Goal: Transaction & Acquisition: Purchase product/service

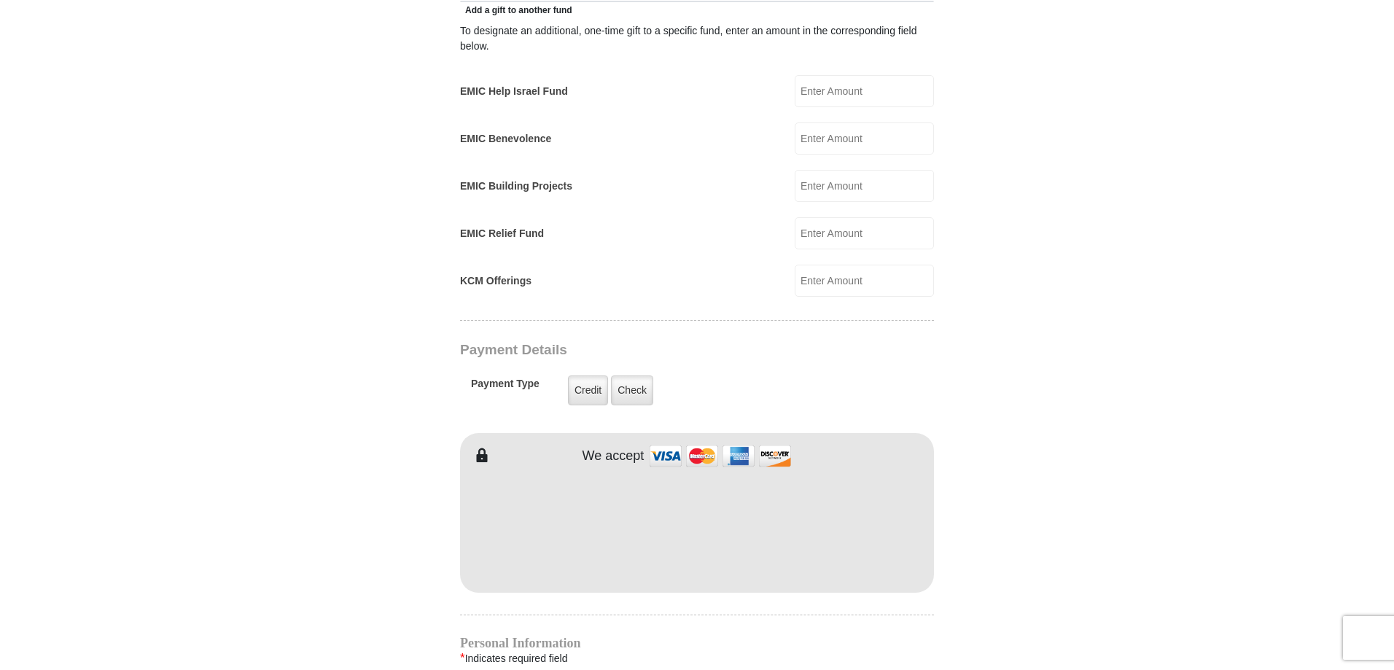
scroll to position [583, 0]
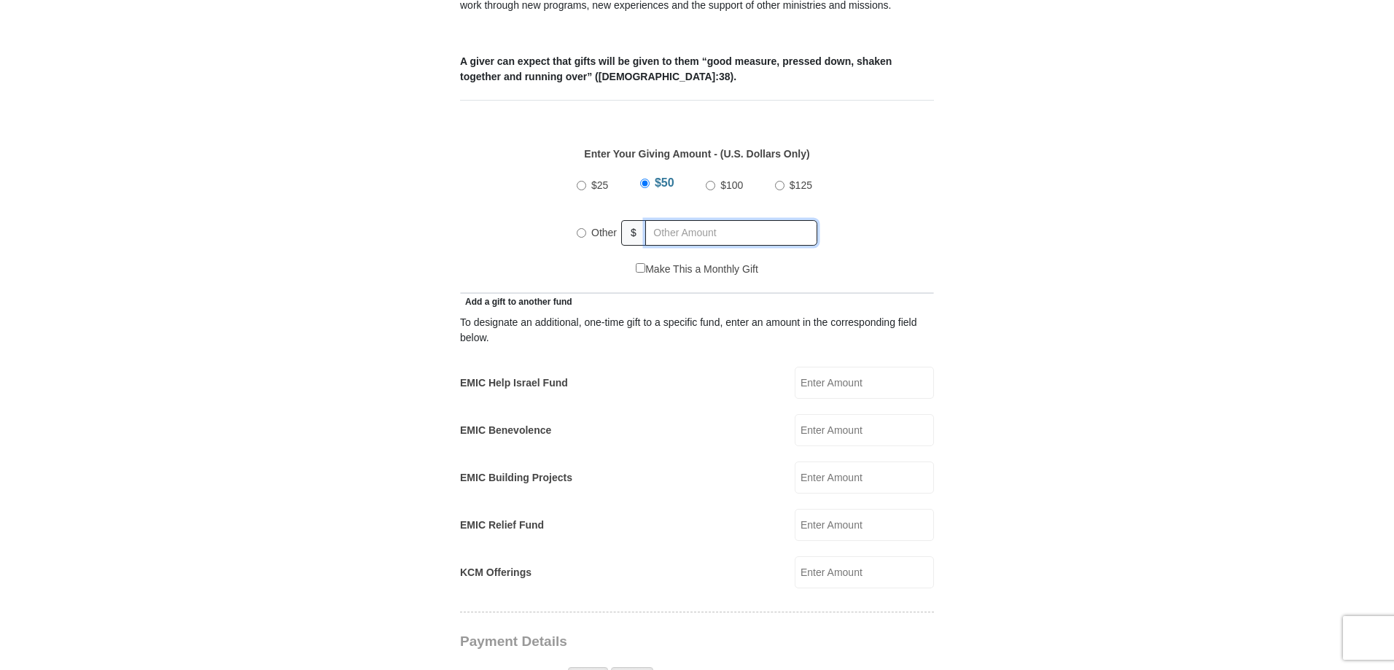
radio input "true"
click at [671, 220] on input "text" at bounding box center [733, 233] width 167 height 26
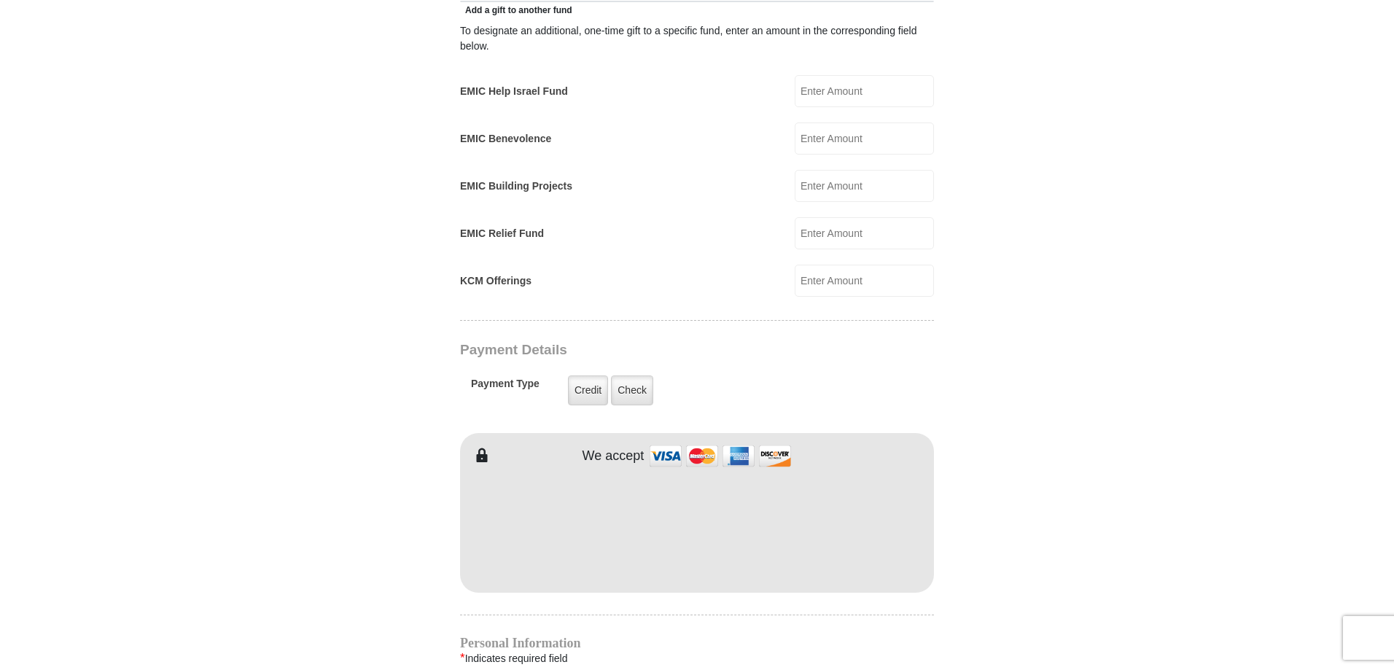
type input "332.90"
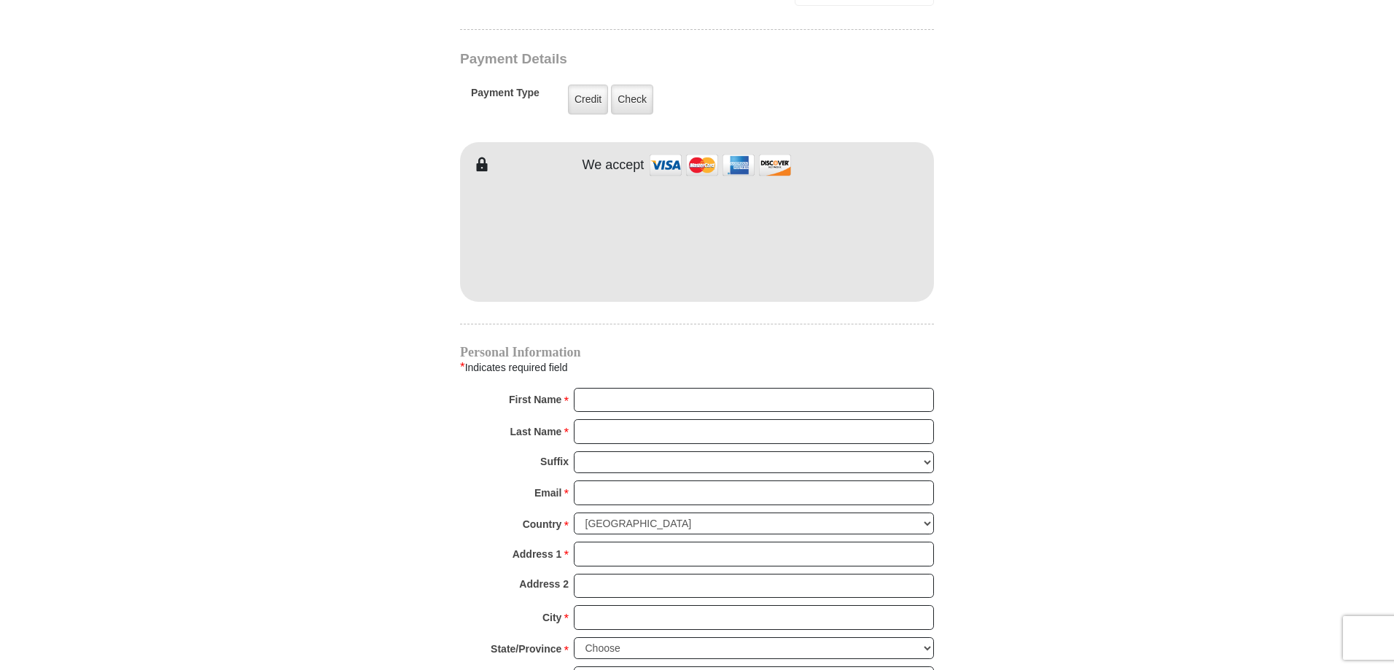
scroll to position [1167, 0]
click at [650, 387] on input "First Name *" at bounding box center [754, 399] width 360 height 25
type input "Keith"
click at [641, 419] on input "Last Name *" at bounding box center [754, 431] width 360 height 25
type input "LaFleur"
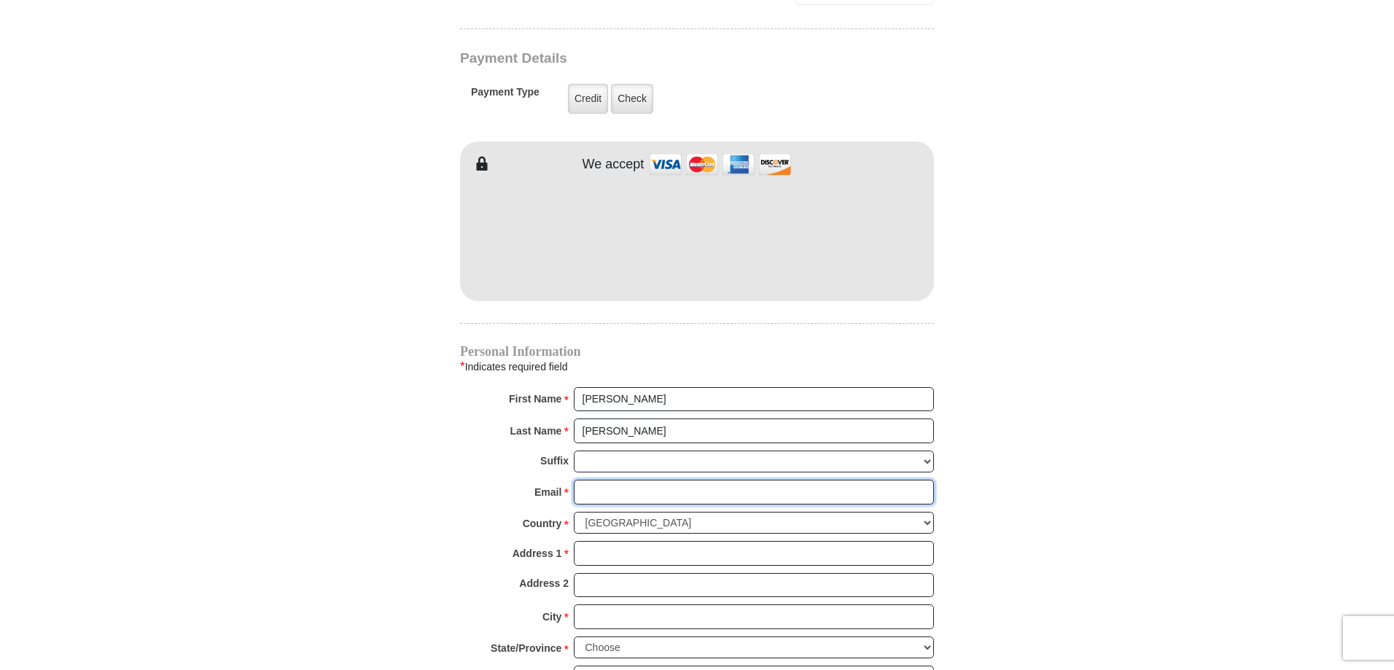
click at [607, 480] on input "Email *" at bounding box center [754, 492] width 360 height 25
type input "klafleur@koopmanlumber.com"
type input "25 Monroe St"
type input "DOUGLAS"
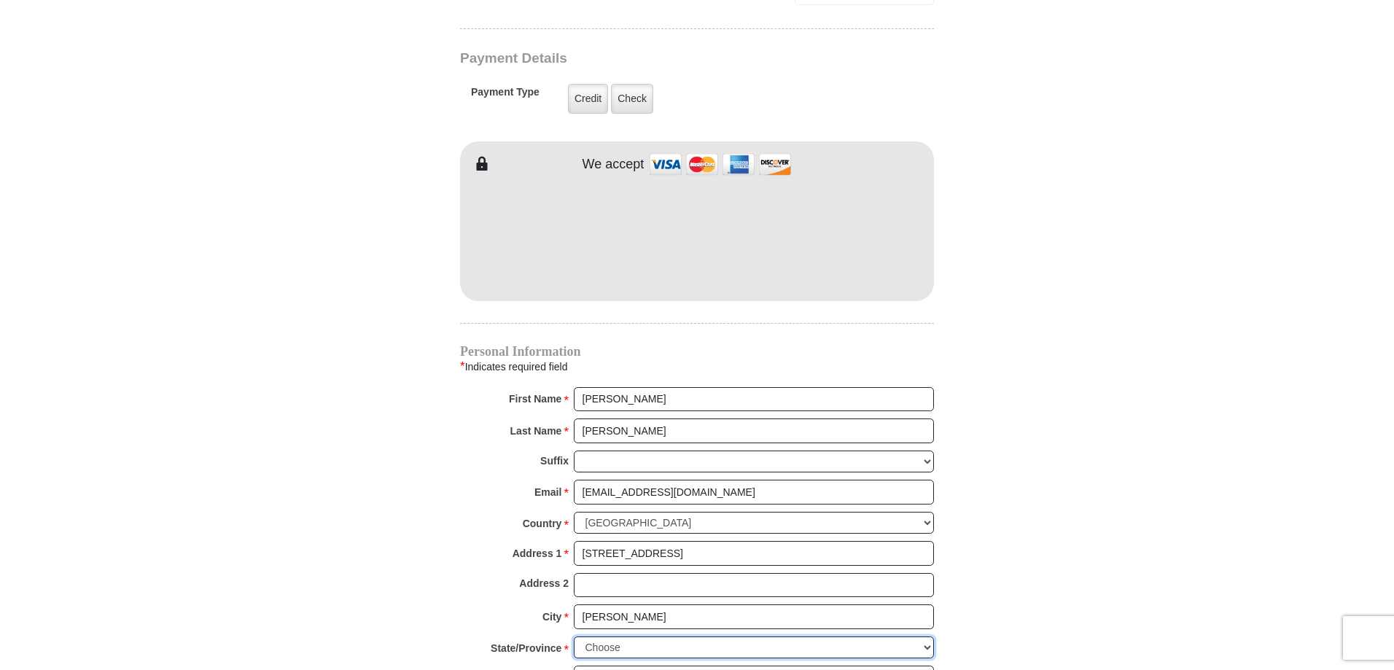
select select "MA"
type input "01516"
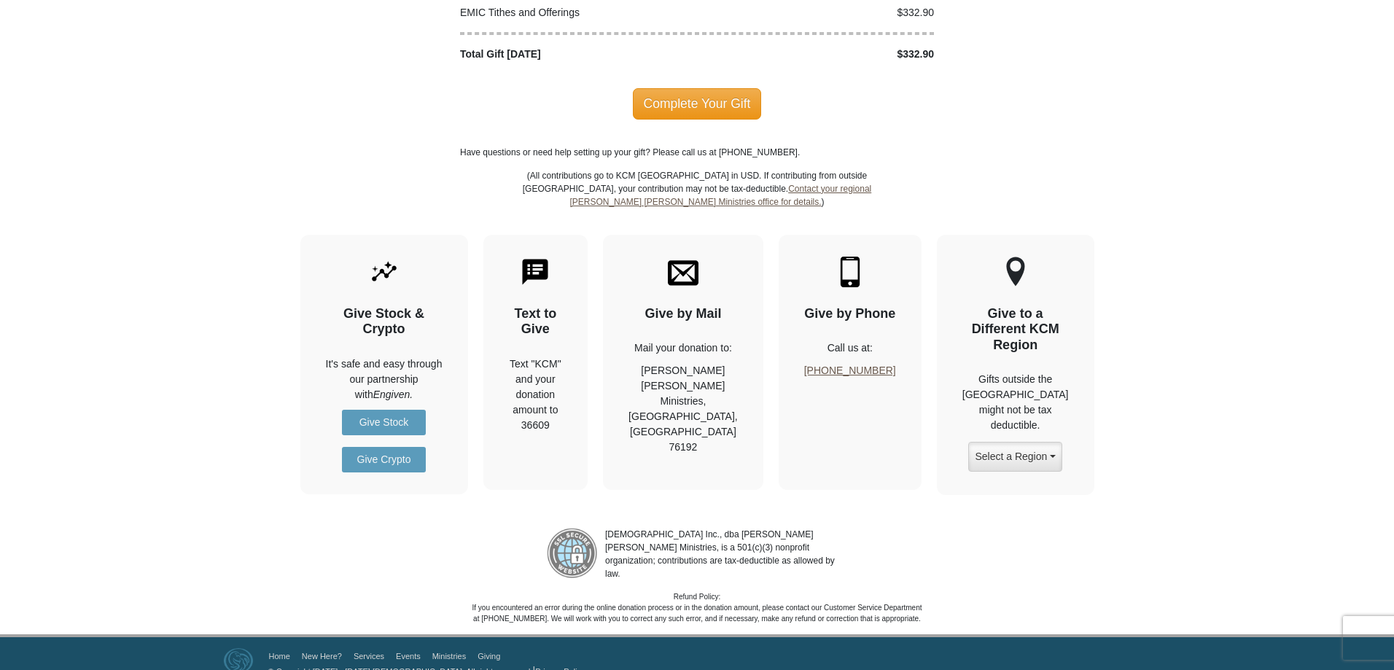
scroll to position [1373, 0]
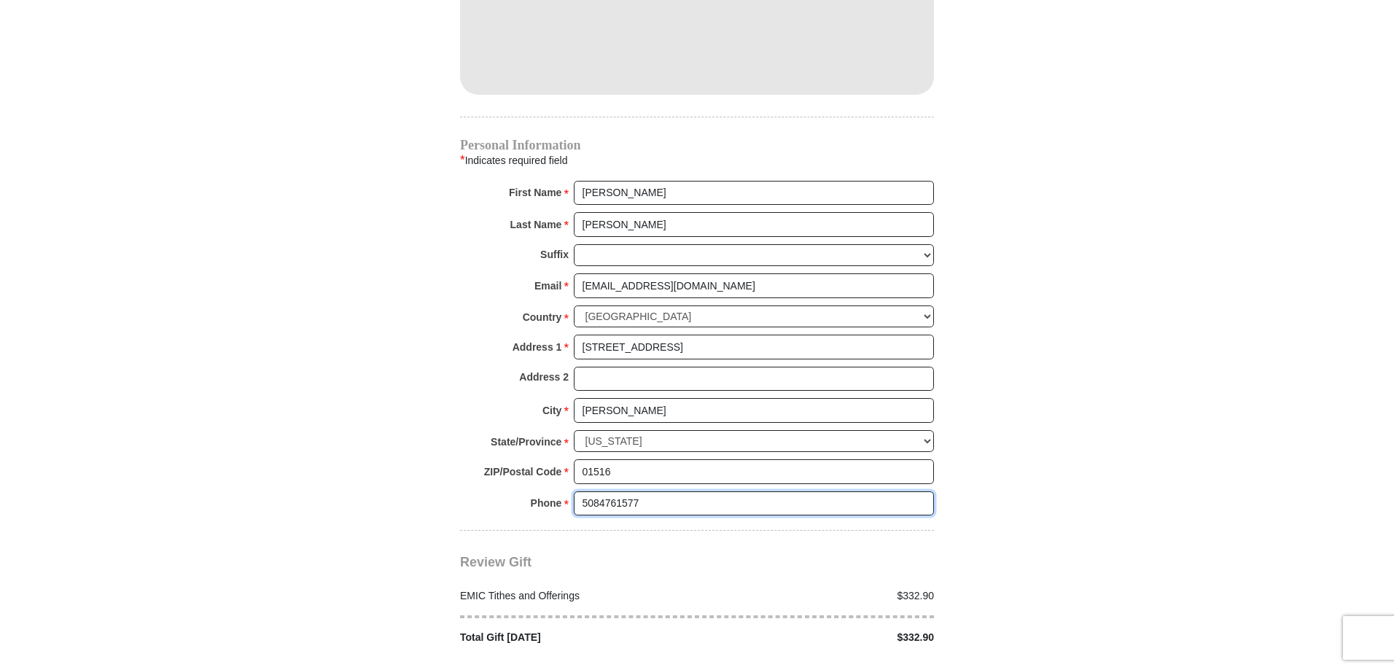
click at [669, 492] on input "5084761577" at bounding box center [754, 504] width 360 height 25
type input "7744820491"
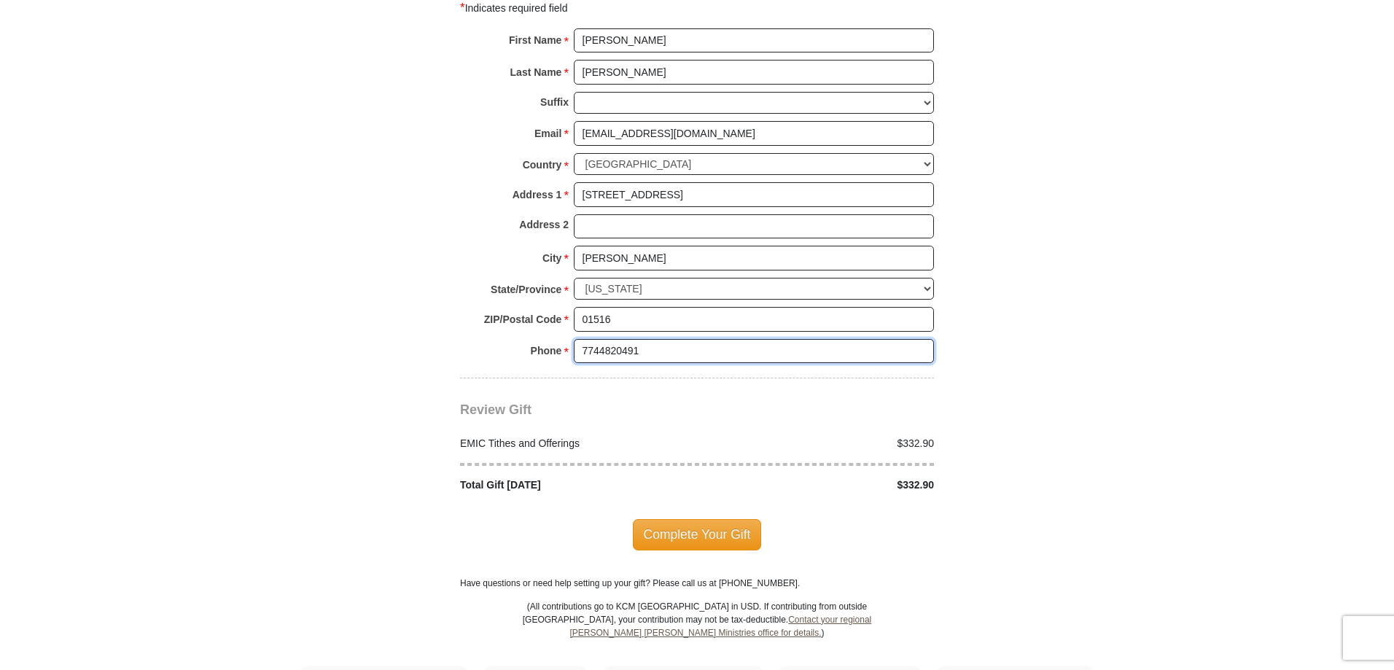
scroll to position [1531, 0]
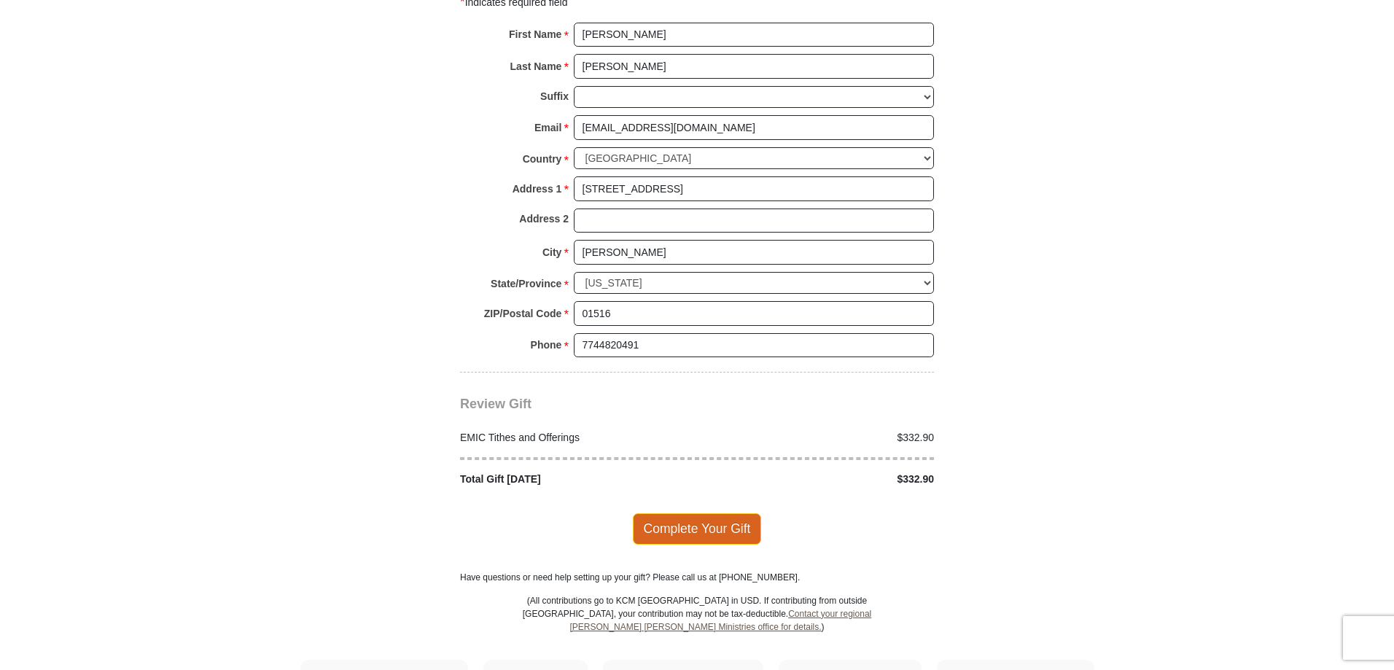
click at [684, 516] on span "Complete Your Gift" at bounding box center [697, 528] width 129 height 31
